Goal: Obtain resource: Obtain resource

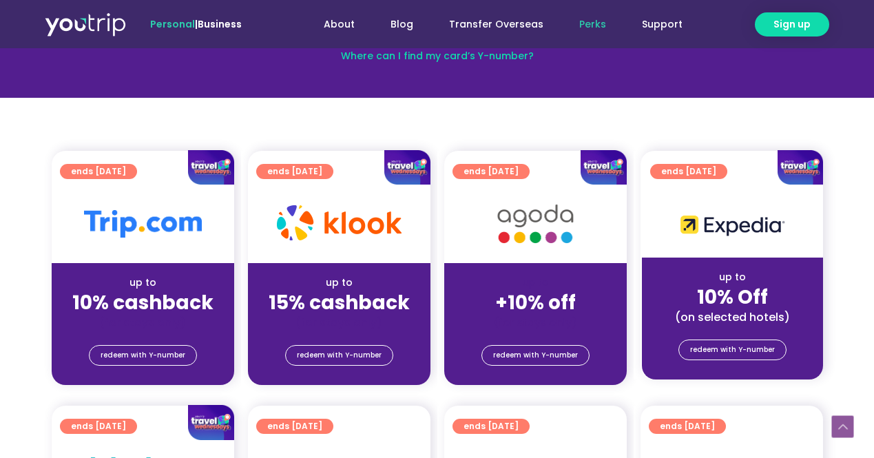
scroll to position [243, 0]
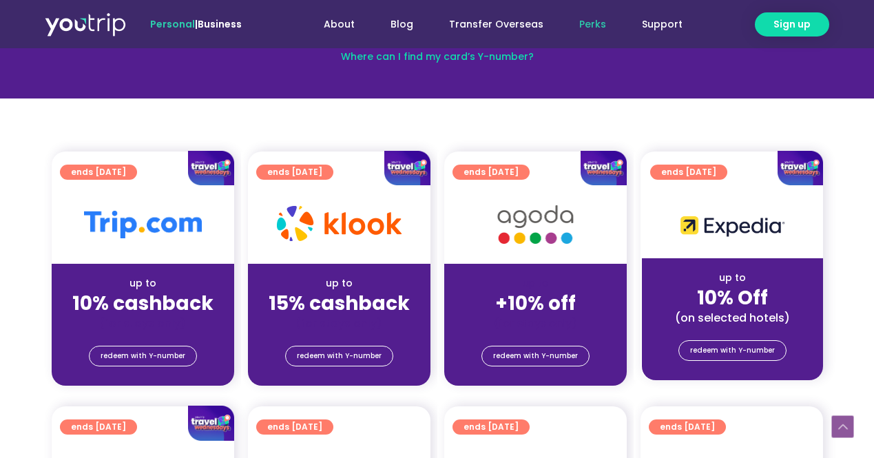
click at [13, 268] on section "ends 30 Sep 2025 up to 10% cashback (for stays only) redeem with Y-number ends …" at bounding box center [437, 276] width 874 height 251
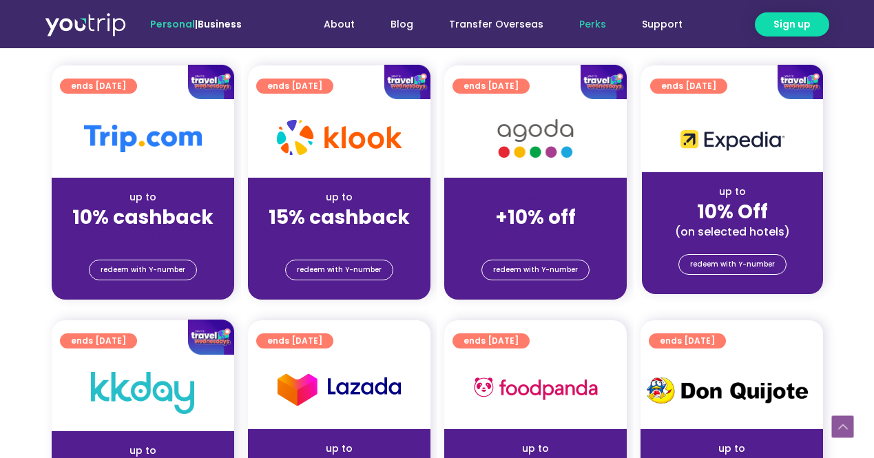
scroll to position [327, 0]
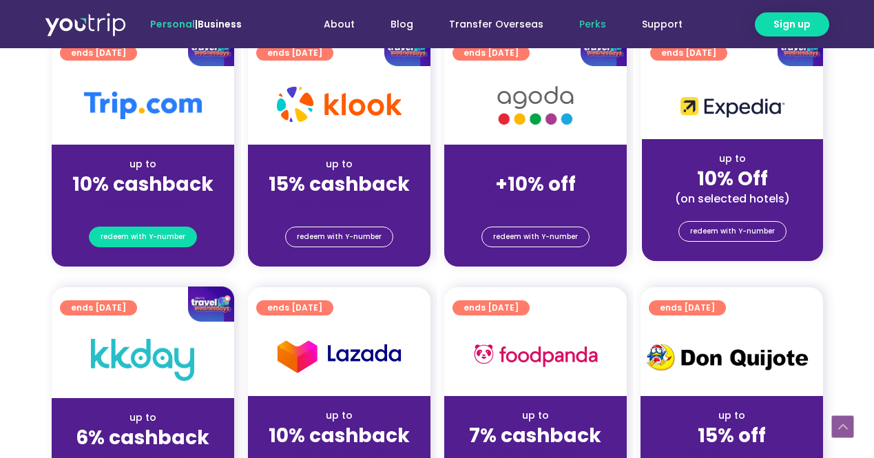
click at [148, 237] on span "redeem with Y-number" at bounding box center [143, 236] width 85 height 19
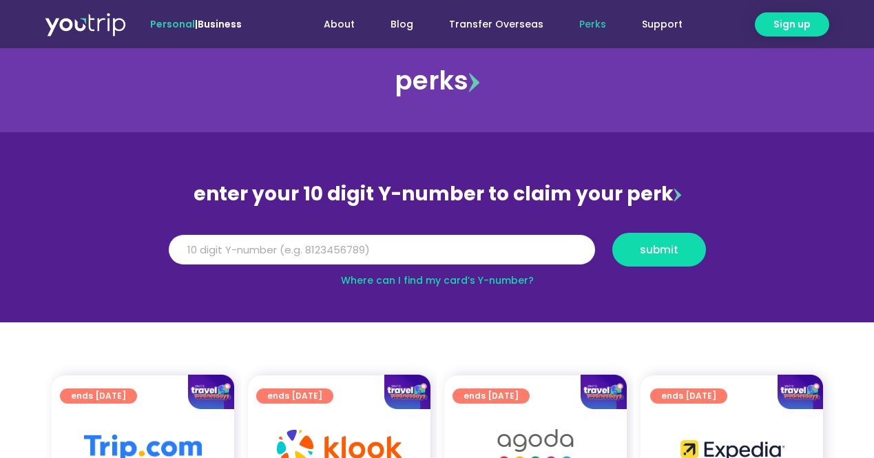
scroll to position [17, 0]
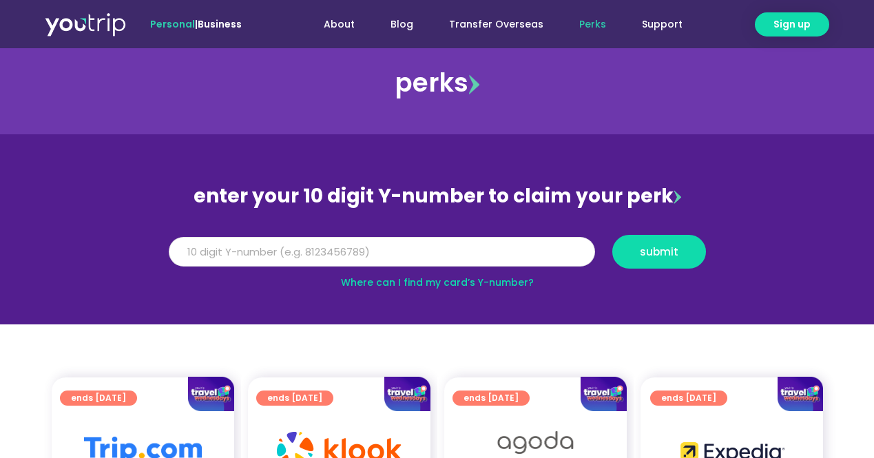
click at [298, 251] on input "Y Number" at bounding box center [382, 252] width 426 height 30
type input "8121151025"
click at [612, 235] on button "submit" at bounding box center [659, 252] width 94 height 34
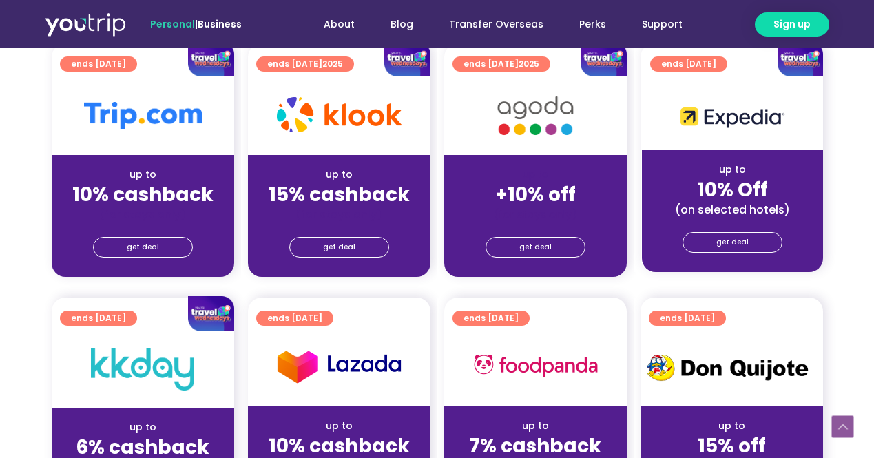
scroll to position [369, 0]
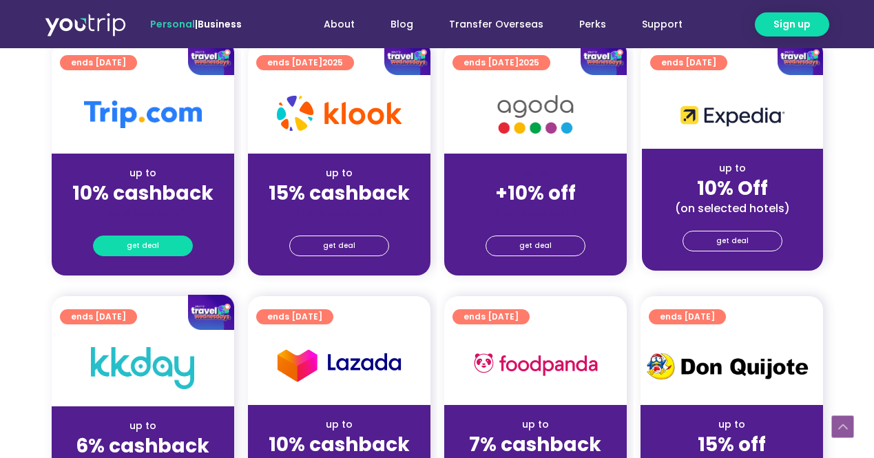
click at [145, 251] on span "get deal" at bounding box center [143, 245] width 32 height 19
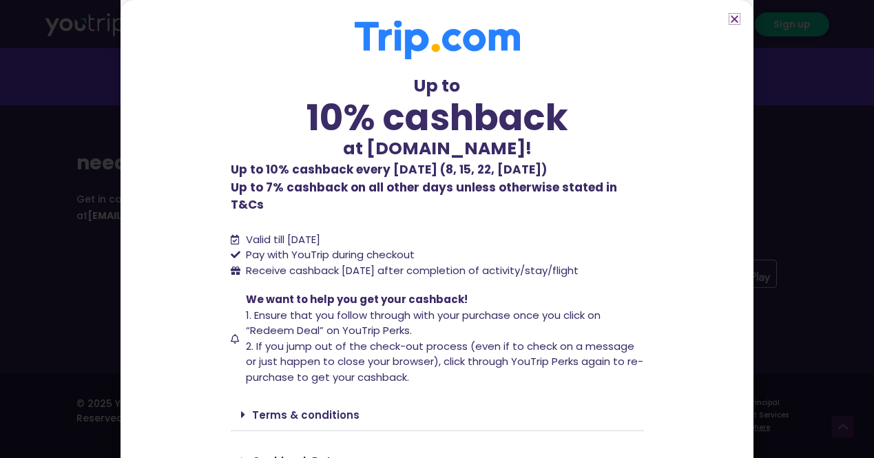
scroll to position [61, 0]
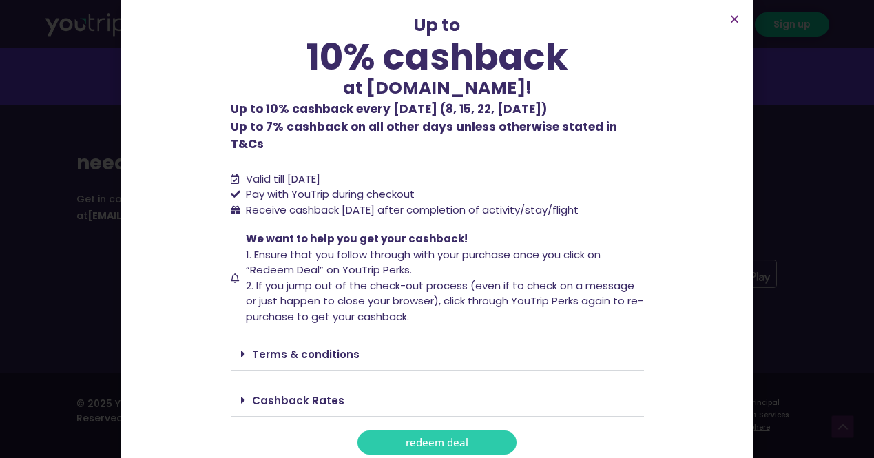
click at [331, 347] on link "Terms & conditions" at bounding box center [305, 354] width 107 height 14
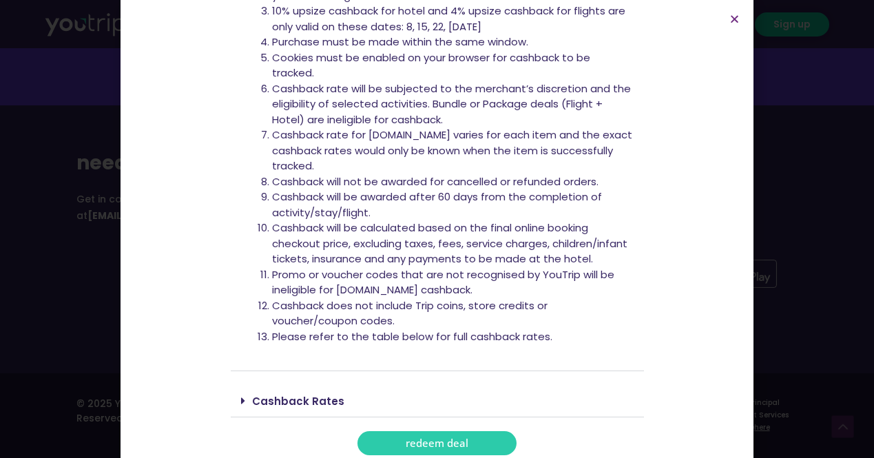
scroll to position [500, 0]
click at [425, 142] on li "Cashback rate for [DOMAIN_NAME] varies for each item and the exact cashback rat…" at bounding box center [452, 150] width 361 height 47
click at [317, 384] on div "Cashback Rates" at bounding box center [437, 400] width 413 height 32
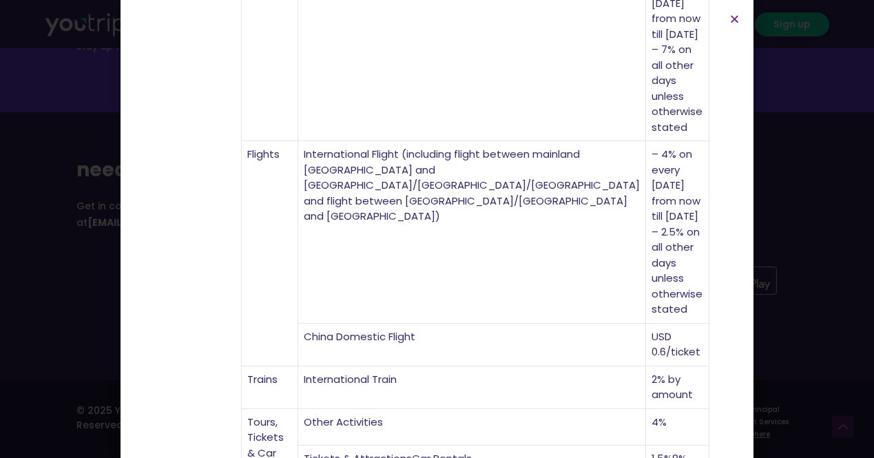
scroll to position [1784, 0]
